Goal: Information Seeking & Learning: Learn about a topic

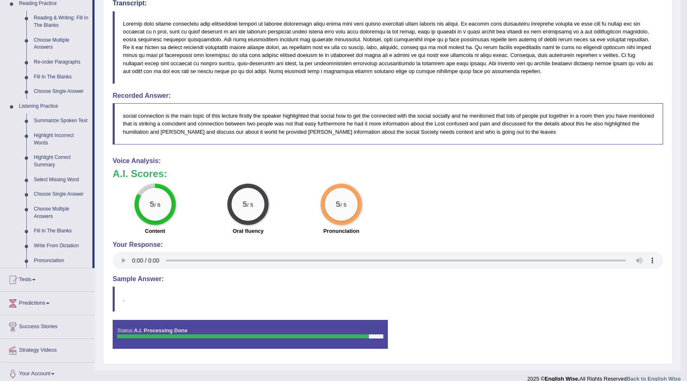
scroll to position [271, 0]
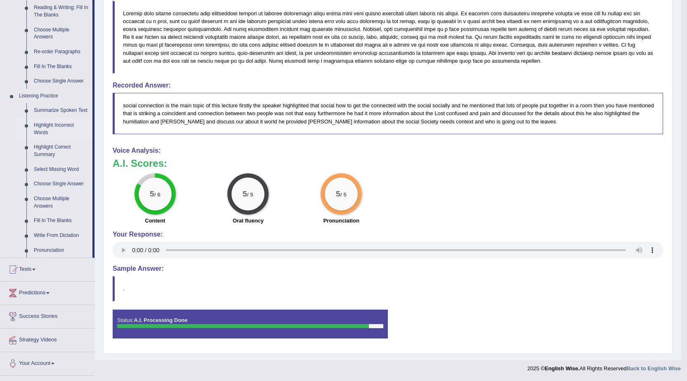
click at [46, 125] on link "Highlight Incorrect Words" at bounding box center [61, 129] width 62 height 22
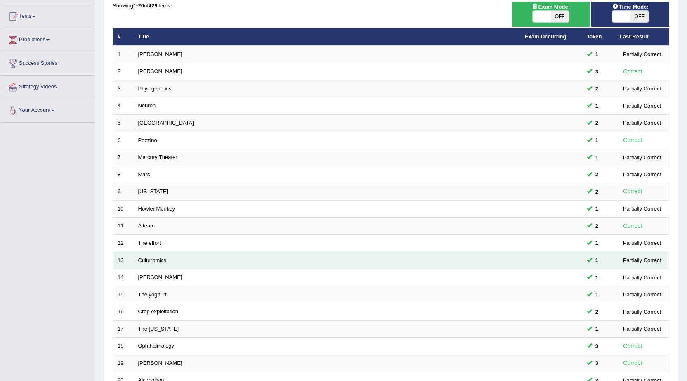
scroll to position [165, 0]
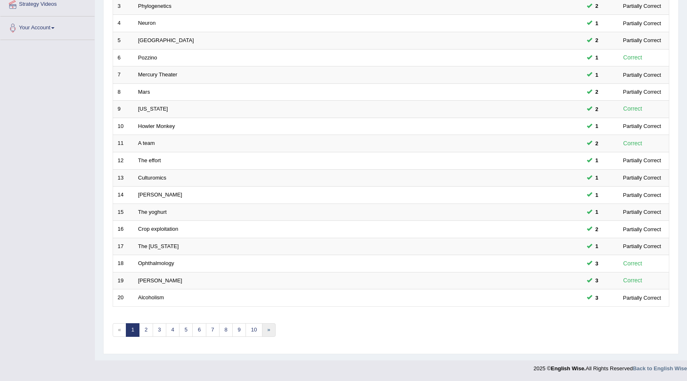
click at [266, 330] on link "»" at bounding box center [269, 330] width 14 height 14
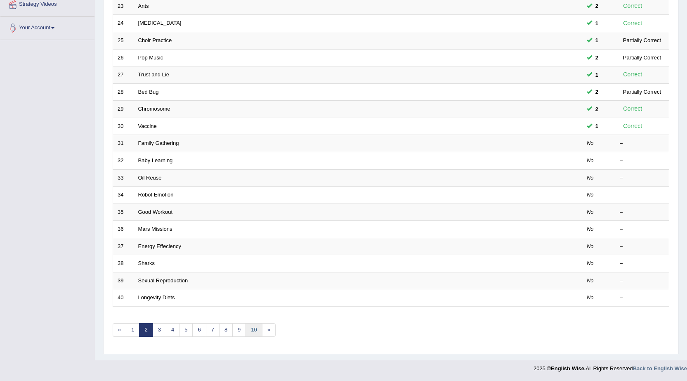
click at [255, 331] on link "10" at bounding box center [254, 330] width 17 height 14
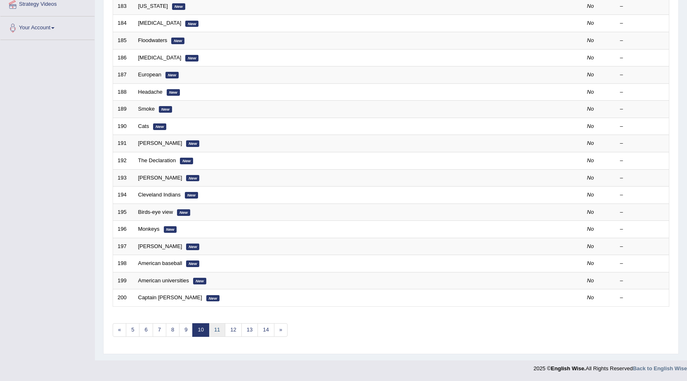
click at [217, 327] on link "11" at bounding box center [217, 330] width 17 height 14
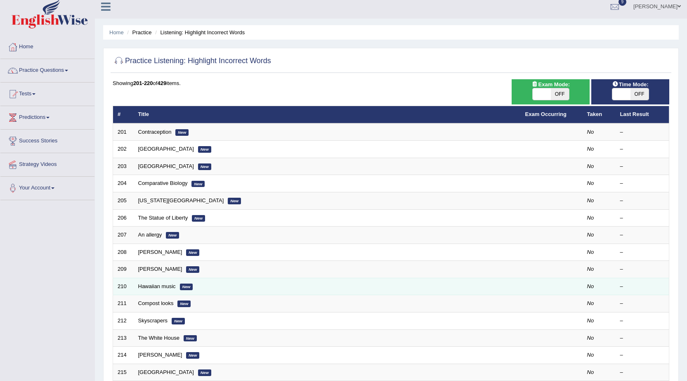
scroll to position [124, 0]
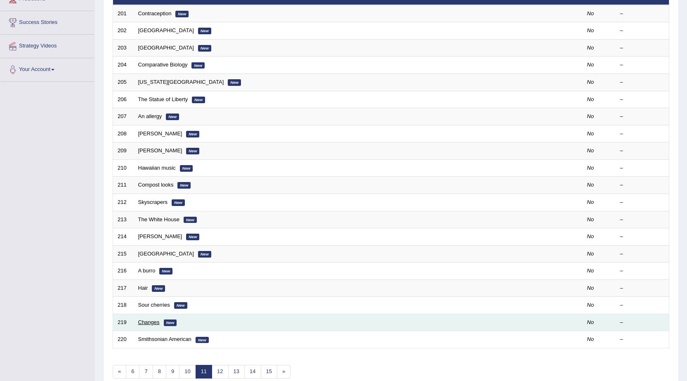
click at [151, 323] on link "Changes" at bounding box center [148, 322] width 21 height 6
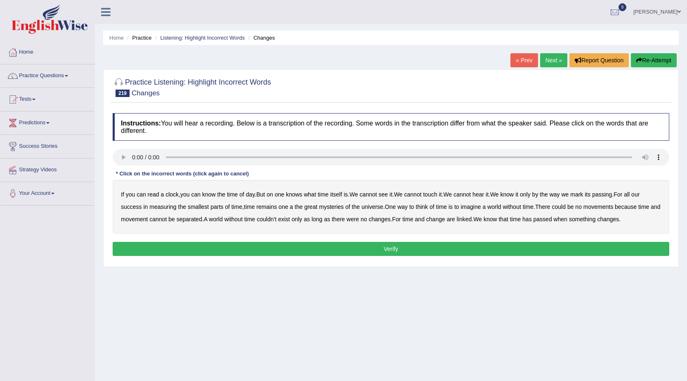
click at [432, 209] on div "If you can read a clock , you can know the time of day . But on one knows what …" at bounding box center [391, 207] width 557 height 54
click at [435, 207] on b "of" at bounding box center [432, 206] width 5 height 7
click at [666, 59] on button "Re-Attempt" at bounding box center [654, 60] width 46 height 14
click at [276, 218] on b "couldn't" at bounding box center [267, 219] width 20 height 7
click at [412, 250] on button "Verify" at bounding box center [391, 249] width 557 height 14
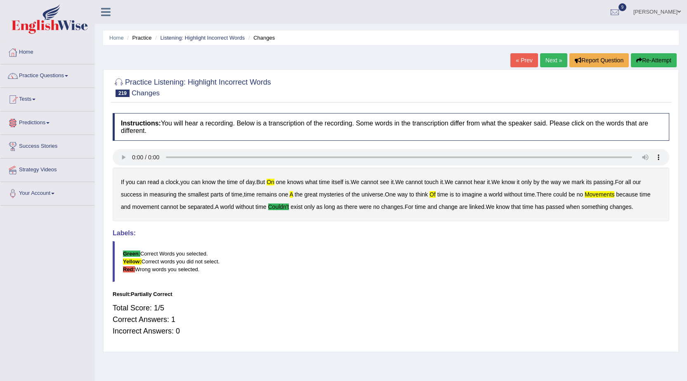
click at [650, 62] on button "Re-Attempt" at bounding box center [654, 60] width 46 height 14
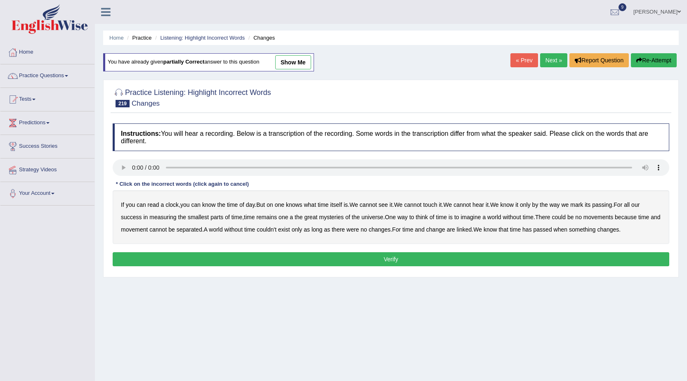
click at [270, 206] on b "on" at bounding box center [270, 204] width 7 height 7
click at [591, 219] on b "movements" at bounding box center [599, 217] width 30 height 7
click at [276, 231] on b "couldn't" at bounding box center [267, 229] width 20 height 7
click at [461, 258] on button "Verify" at bounding box center [391, 259] width 557 height 14
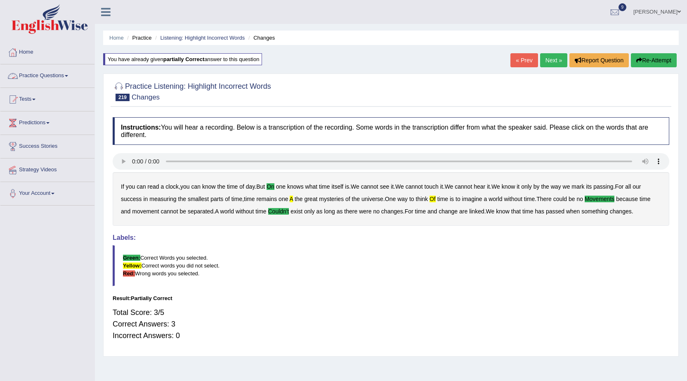
click at [35, 75] on link "Practice Questions" at bounding box center [47, 74] width 94 height 21
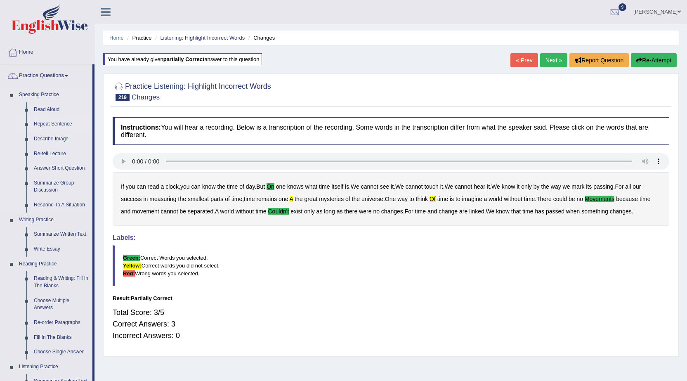
click at [49, 123] on link "Repeat Sentence" at bounding box center [61, 124] width 62 height 15
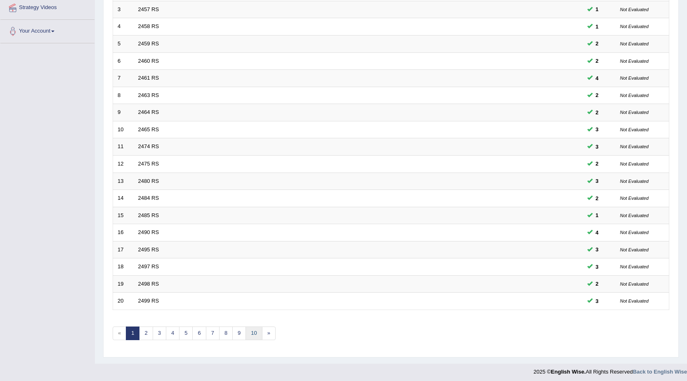
click at [253, 333] on link "10" at bounding box center [254, 333] width 17 height 14
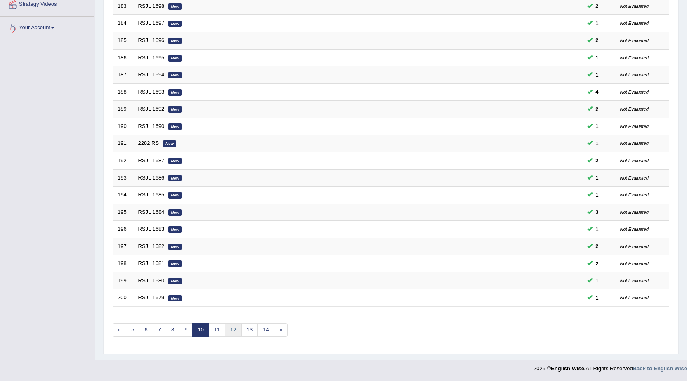
click at [236, 329] on link "12" at bounding box center [233, 330] width 17 height 14
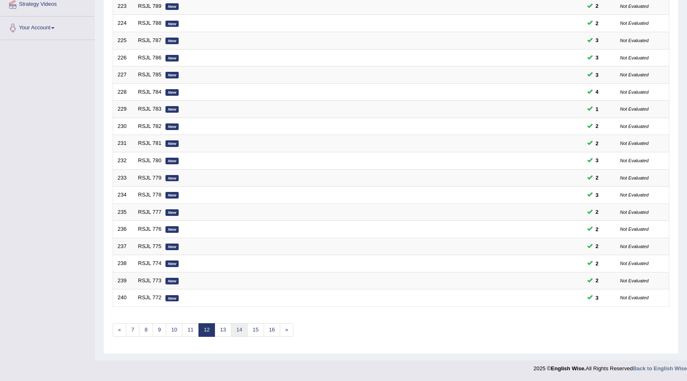
click at [239, 330] on link "14" at bounding box center [239, 330] width 17 height 14
click at [245, 329] on link "16" at bounding box center [245, 330] width 17 height 14
click at [246, 331] on link "18" at bounding box center [248, 330] width 17 height 14
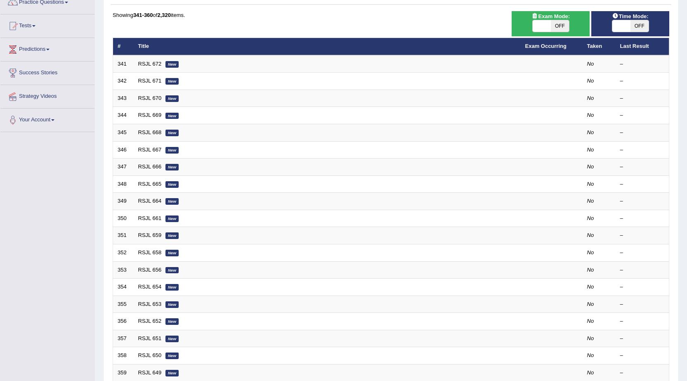
scroll to position [165, 0]
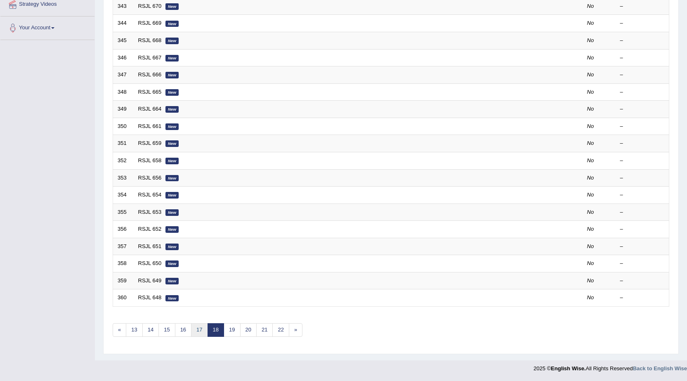
click at [201, 328] on link "17" at bounding box center [199, 330] width 17 height 14
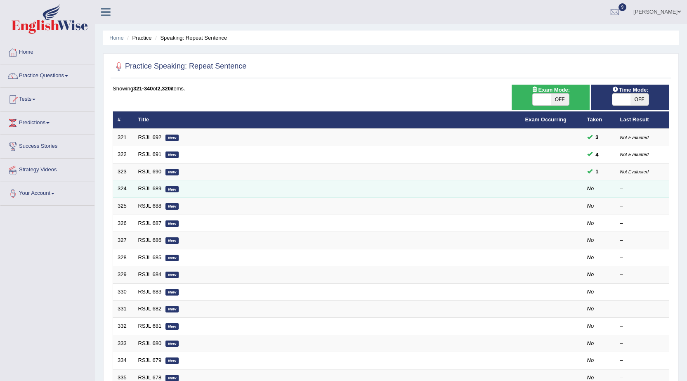
click at [149, 191] on link "RSJL 689" at bounding box center [150, 188] width 24 height 6
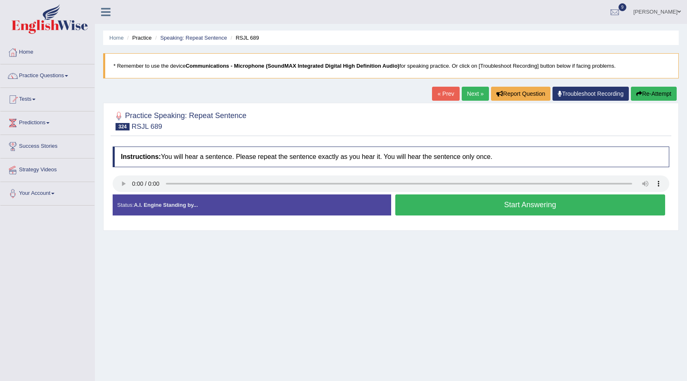
click at [495, 201] on button "Start Answering" at bounding box center [530, 204] width 270 height 21
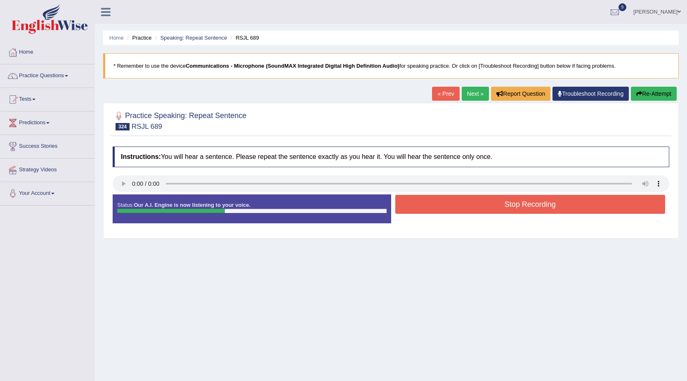
click at [519, 204] on button "Stop Recording" at bounding box center [530, 204] width 270 height 19
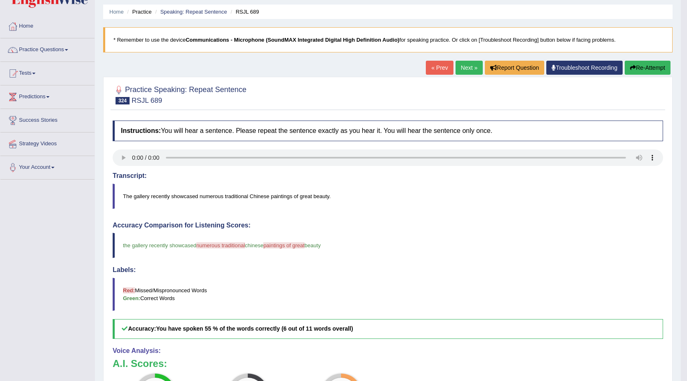
scroll to position [12, 0]
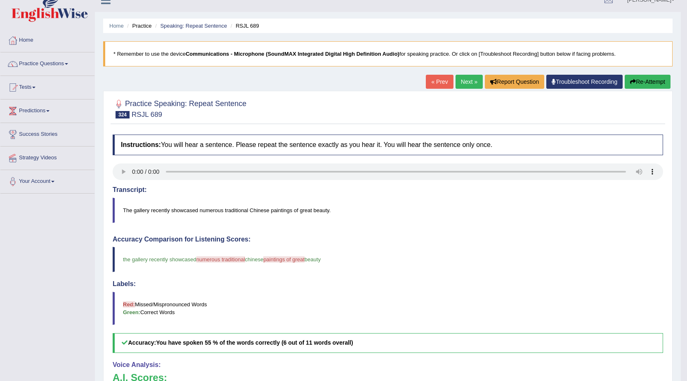
click at [636, 85] on button "Re-Attempt" at bounding box center [648, 82] width 46 height 14
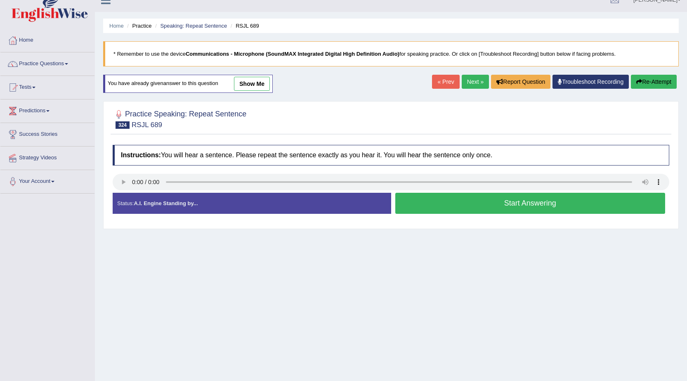
click at [482, 203] on button "Start Answering" at bounding box center [530, 203] width 270 height 21
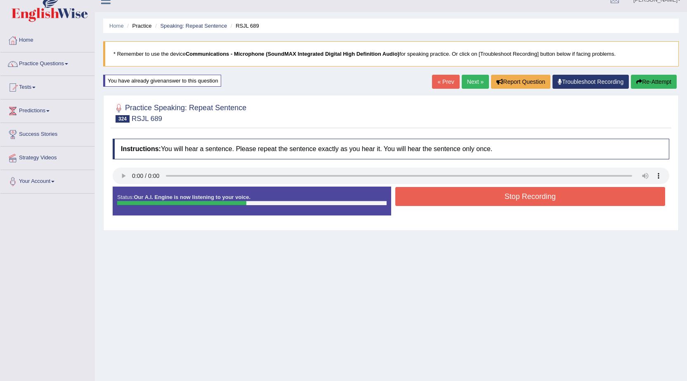
click at [501, 191] on button "Stop Recording" at bounding box center [530, 196] width 270 height 19
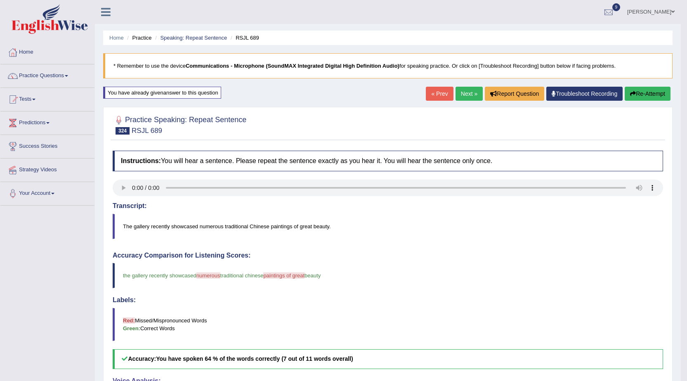
click at [470, 92] on link "Next »" at bounding box center [469, 94] width 27 height 14
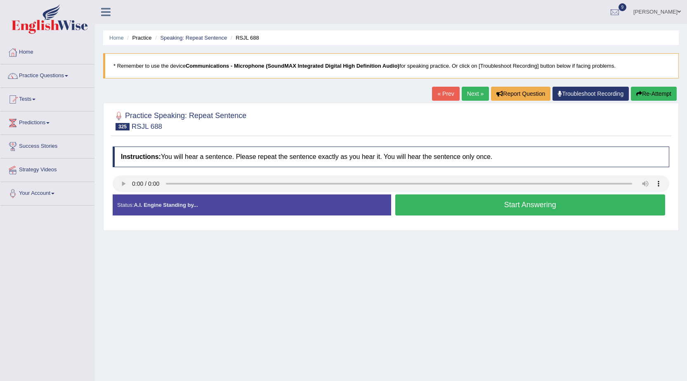
click at [510, 209] on button "Start Answering" at bounding box center [530, 204] width 270 height 21
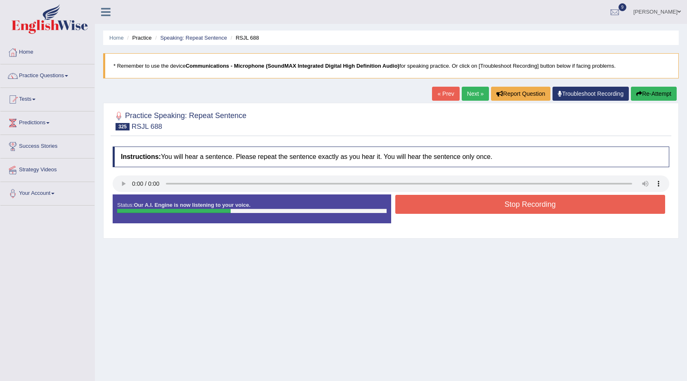
click at [473, 214] on div "Stop Recording" at bounding box center [530, 205] width 279 height 21
click at [477, 209] on button "Stop Recording" at bounding box center [530, 204] width 270 height 19
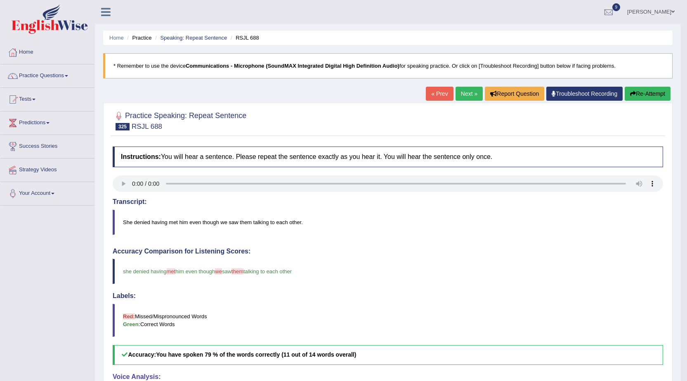
click at [462, 94] on link "Next »" at bounding box center [469, 94] width 27 height 14
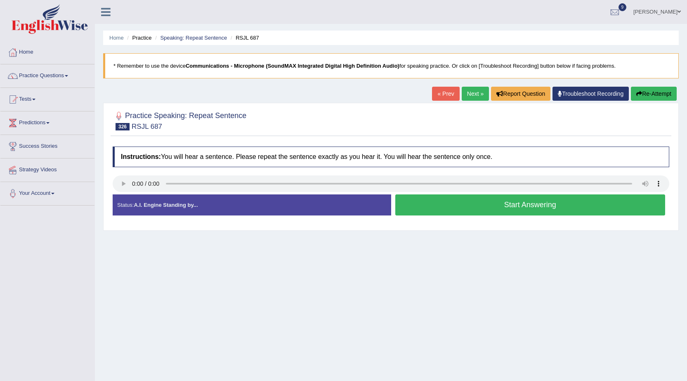
click at [484, 206] on button "Start Answering" at bounding box center [530, 204] width 270 height 21
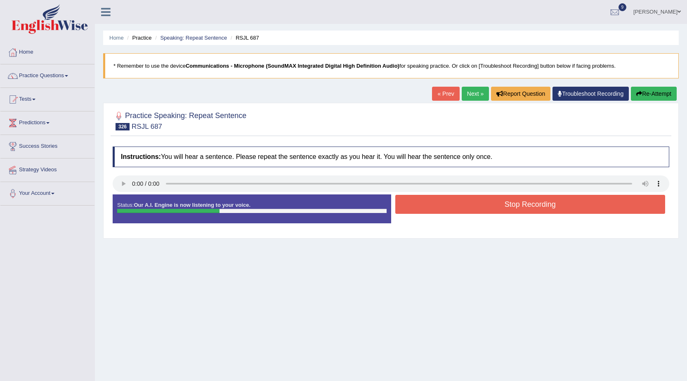
click at [642, 92] on button "Re-Attempt" at bounding box center [654, 94] width 46 height 14
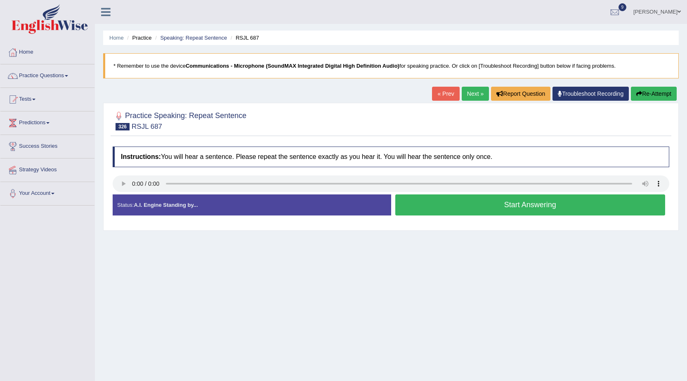
click at [489, 205] on button "Start Answering" at bounding box center [530, 204] width 270 height 21
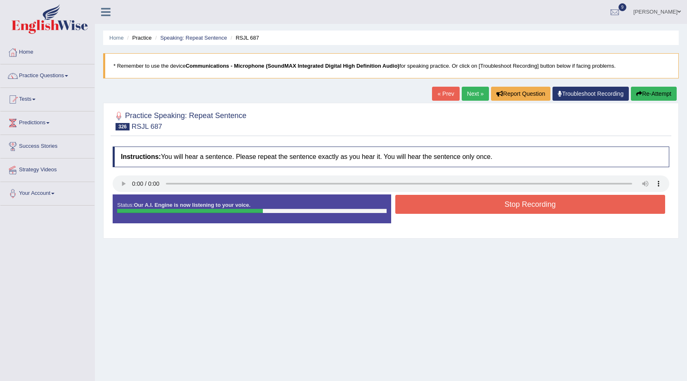
click at [489, 205] on button "Stop Recording" at bounding box center [530, 204] width 270 height 19
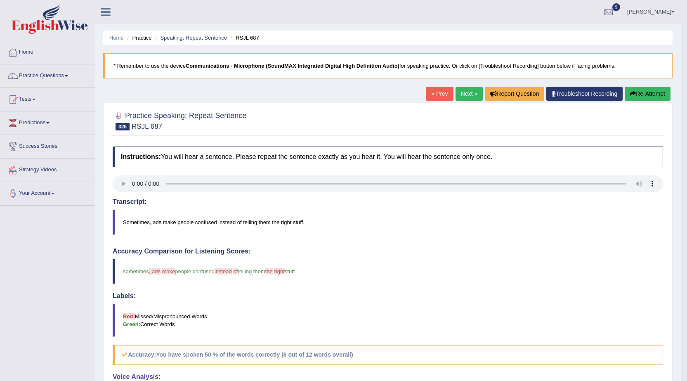
click at [639, 90] on button "Re-Attempt" at bounding box center [648, 94] width 46 height 14
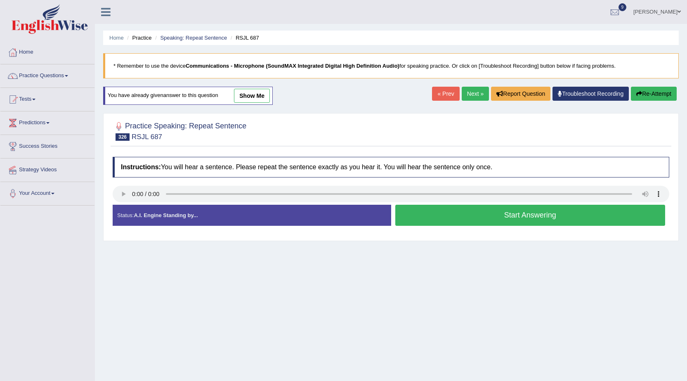
click at [462, 221] on button "Start Answering" at bounding box center [530, 215] width 270 height 21
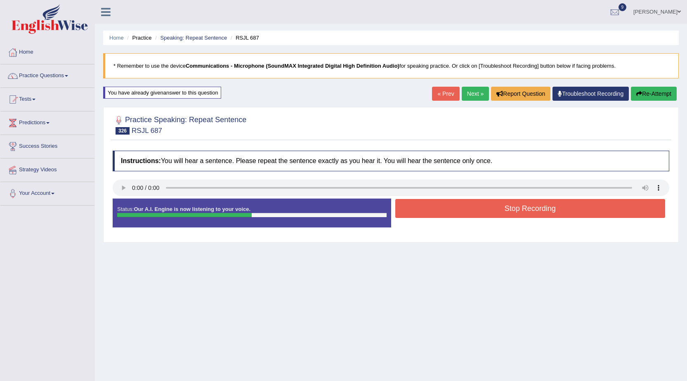
click at [465, 216] on button "Stop Recording" at bounding box center [530, 208] width 270 height 19
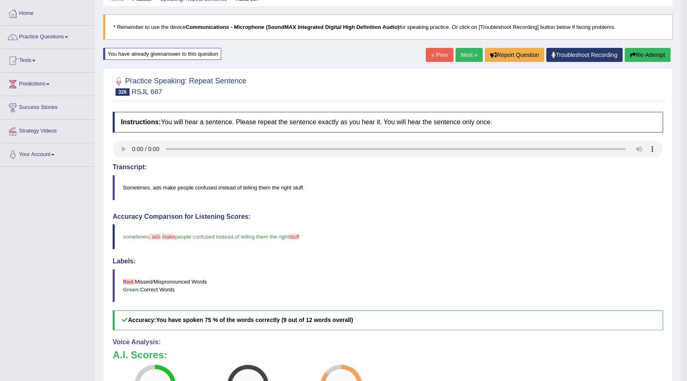
scroll to position [16, 0]
